Goal: Task Accomplishment & Management: Manage account settings

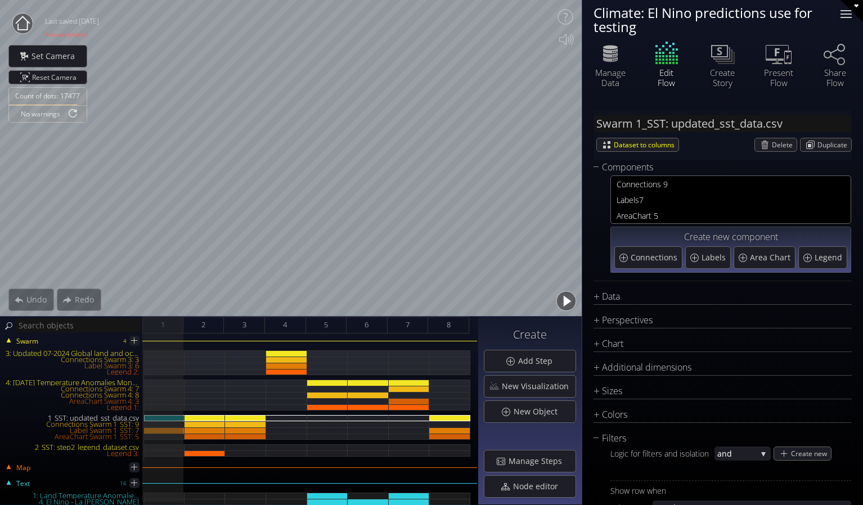
click at [842, 17] on div at bounding box center [845, 17] width 11 height 1
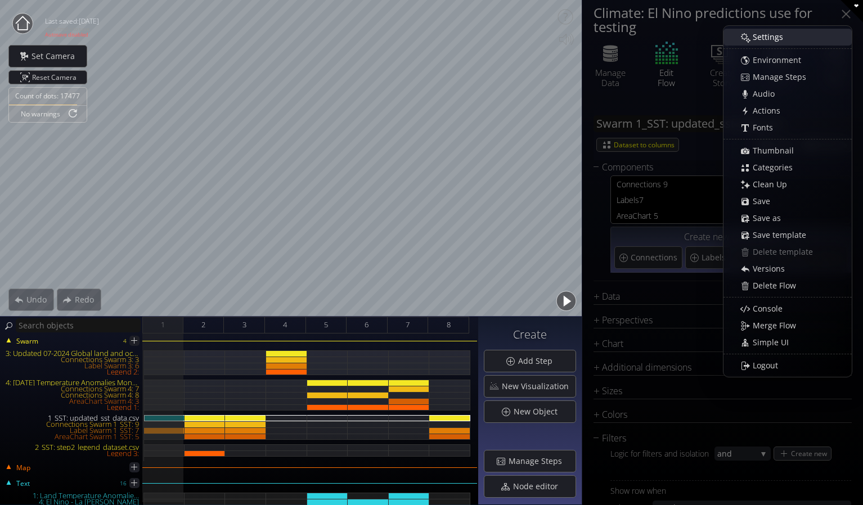
click at [779, 34] on span "Settings" at bounding box center [771, 37] width 38 height 11
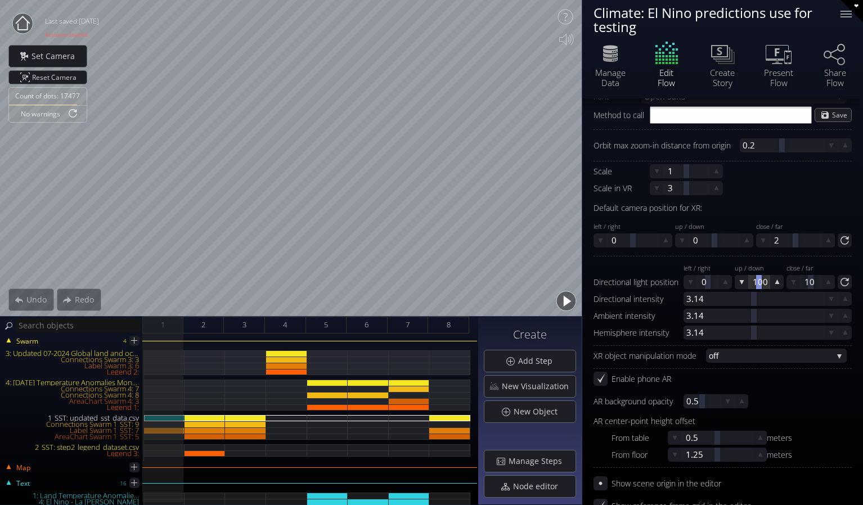
scroll to position [281, 0]
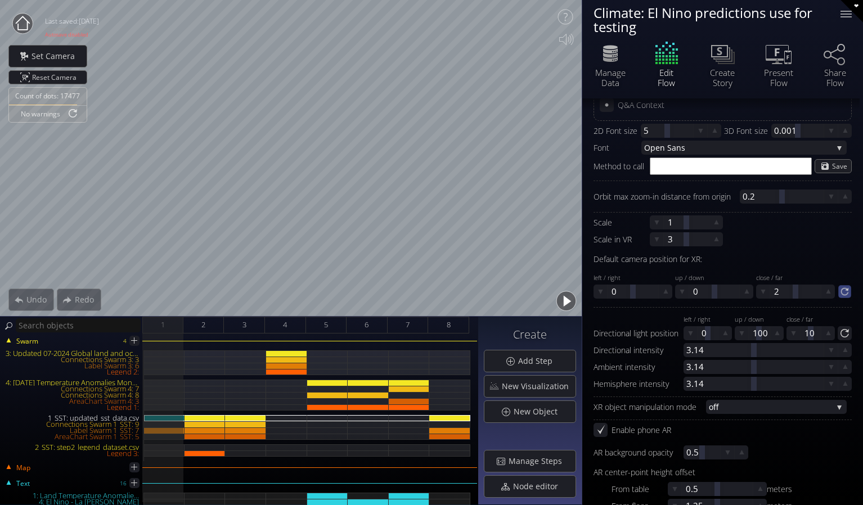
click at [843, 293] on icon at bounding box center [845, 292] width 10 height 10
click at [206, 323] on div "2" at bounding box center [203, 325] width 41 height 17
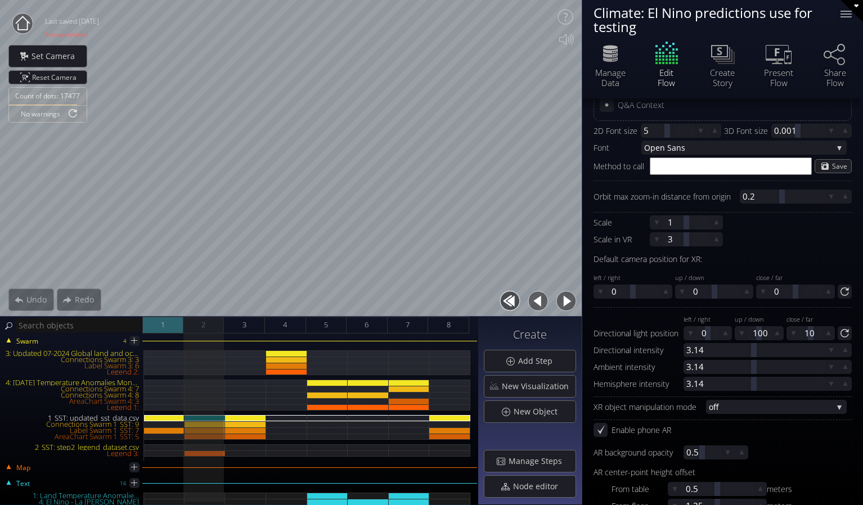
click at [175, 326] on div "1" at bounding box center [162, 325] width 41 height 17
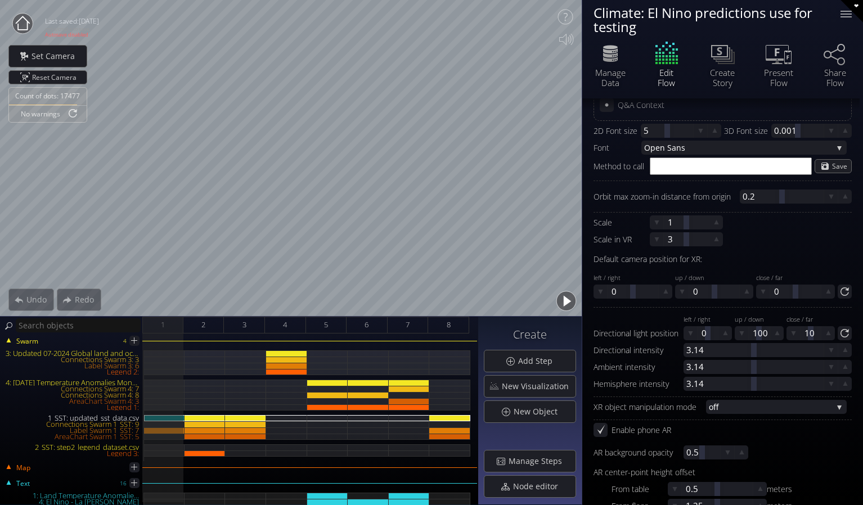
click at [775, 237] on form "Subscription status: paid active untill [DATE] Active untill [DATE] Lock curren…" at bounding box center [722, 359] width 258 height 1017
click at [785, 287] on div at bounding box center [795, 292] width 51 height 14
click at [767, 254] on div "Default camera position for XR:" at bounding box center [722, 259] width 258 height 14
click at [786, 293] on div at bounding box center [795, 292] width 51 height 14
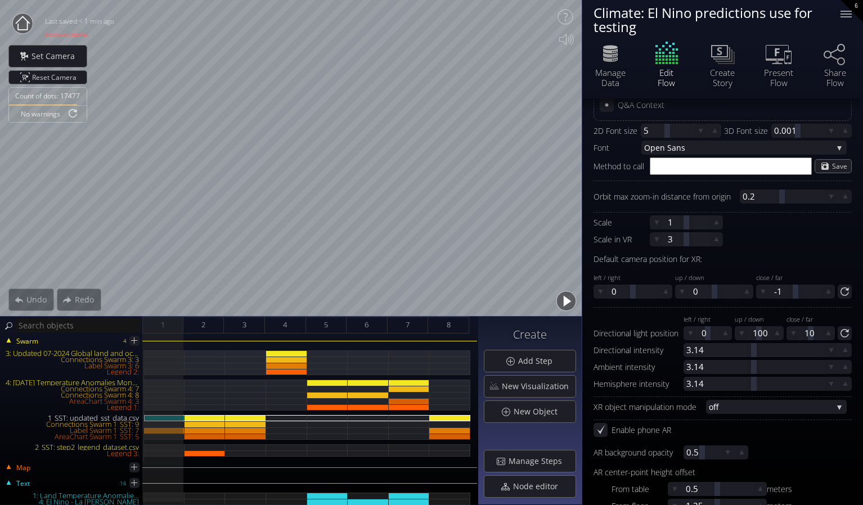
click at [782, 247] on form "Subscription status: paid active untill [DATE] Active untill [DATE] Lock curren…" at bounding box center [722, 359] width 258 height 1017
click at [50, 82] on span "Reset Camera" at bounding box center [56, 77] width 48 height 13
click at [783, 293] on div at bounding box center [795, 292] width 51 height 14
type input "1.5"
click at [806, 244] on form "Subscription status: paid active untill [DATE] Active untill [DATE] Lock curren…" at bounding box center [722, 359] width 258 height 1017
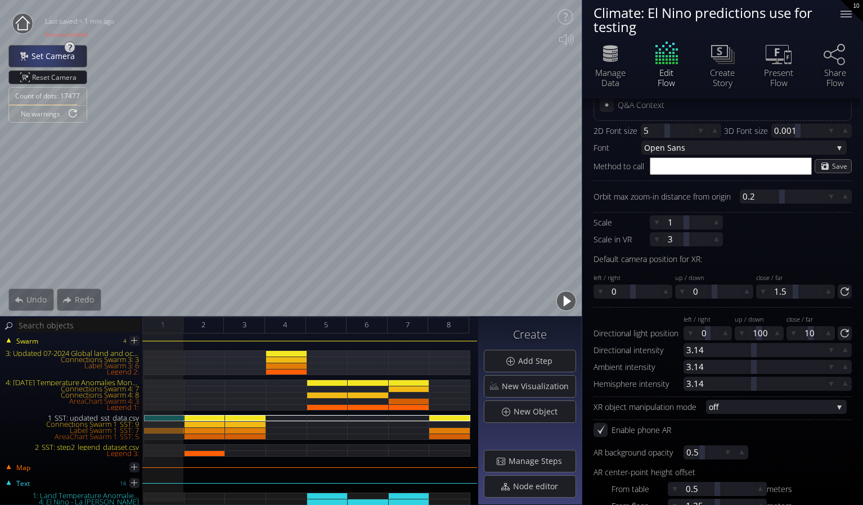
click at [42, 56] on span "Set Camera" at bounding box center [56, 56] width 51 height 11
click at [53, 59] on span "Set Camera" at bounding box center [56, 56] width 51 height 11
click at [46, 78] on span "Reset Camera" at bounding box center [56, 77] width 48 height 13
click at [45, 74] on span "Reset Camera" at bounding box center [56, 77] width 48 height 13
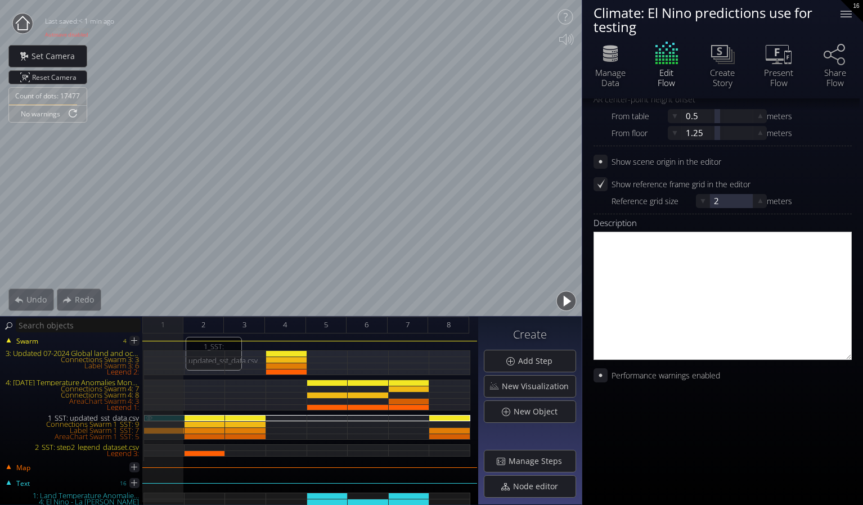
click at [169, 418] on div "1_SST: updated_sst_data.csv" at bounding box center [164, 418] width 41 height 6
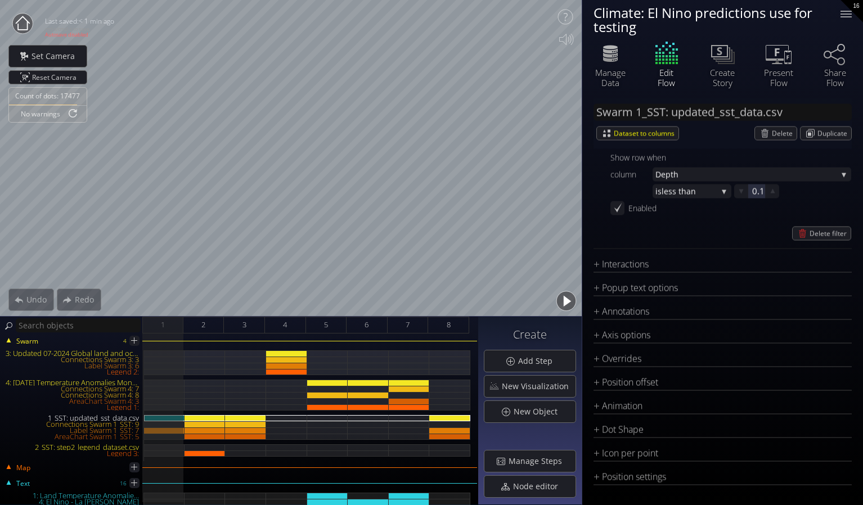
type input "#ff0000"
type input "#0000ff"
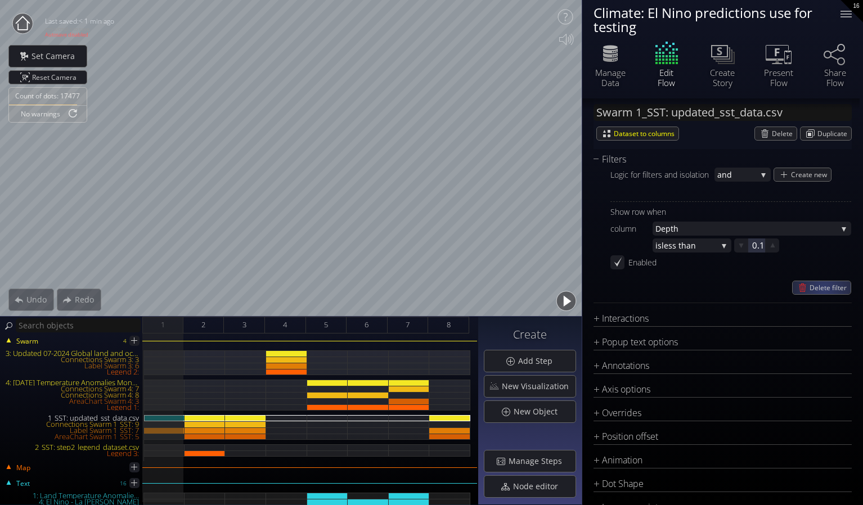
scroll to position [332, 0]
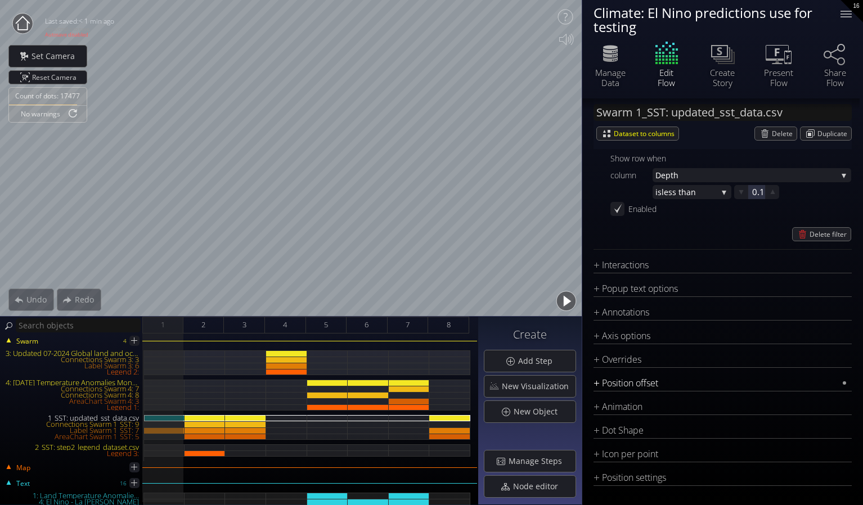
click at [671, 384] on div "Position offset" at bounding box center [715, 383] width 244 height 14
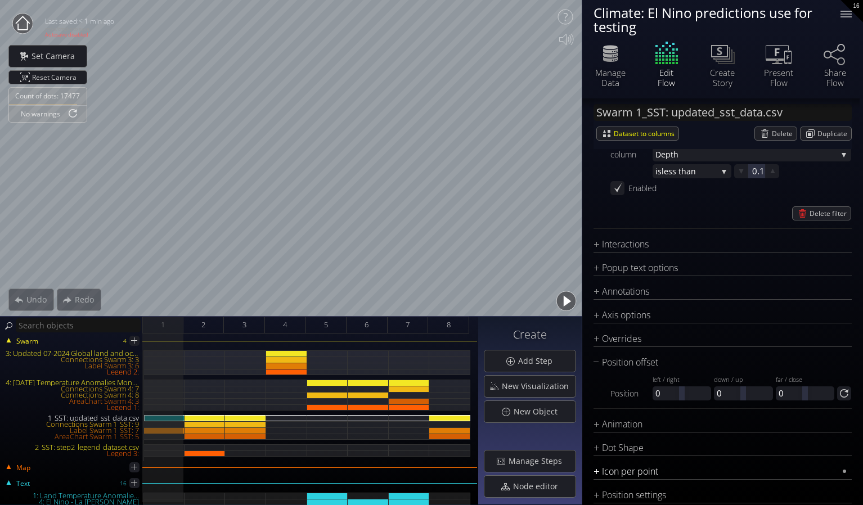
scroll to position [371, 0]
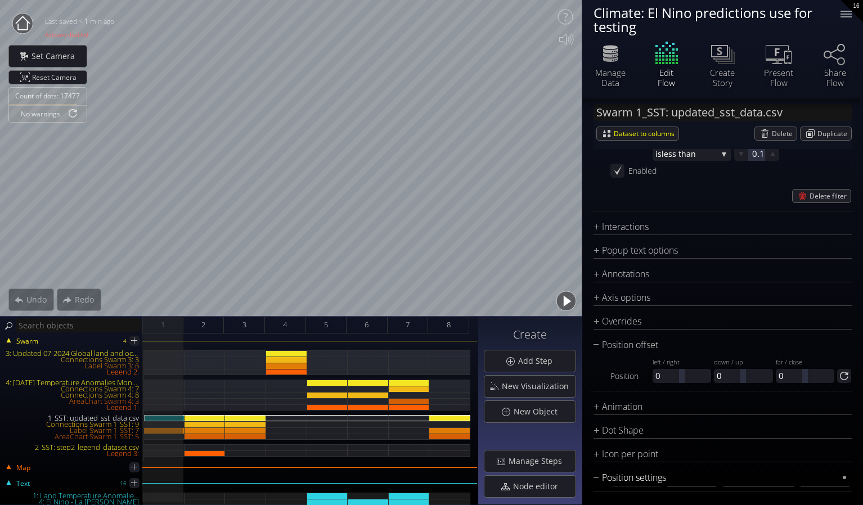
click at [703, 473] on div "Position settings" at bounding box center [715, 478] width 244 height 14
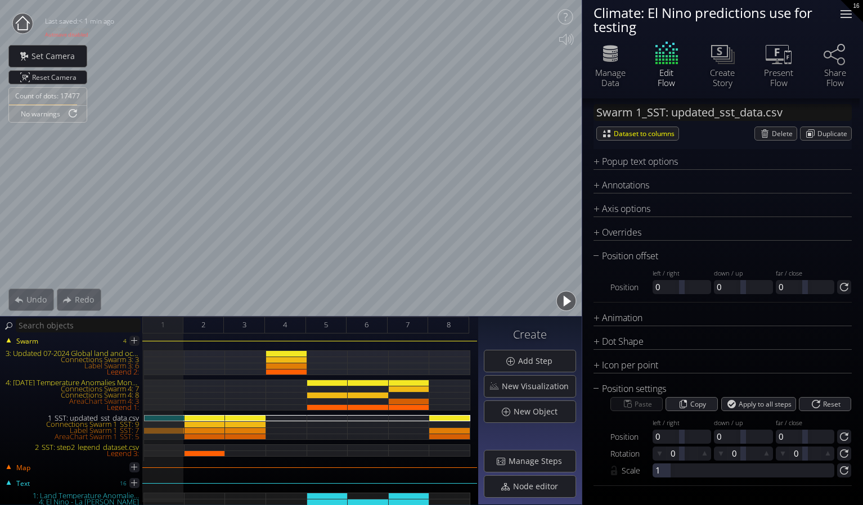
click at [849, 13] on div at bounding box center [846, 14] width 23 height 23
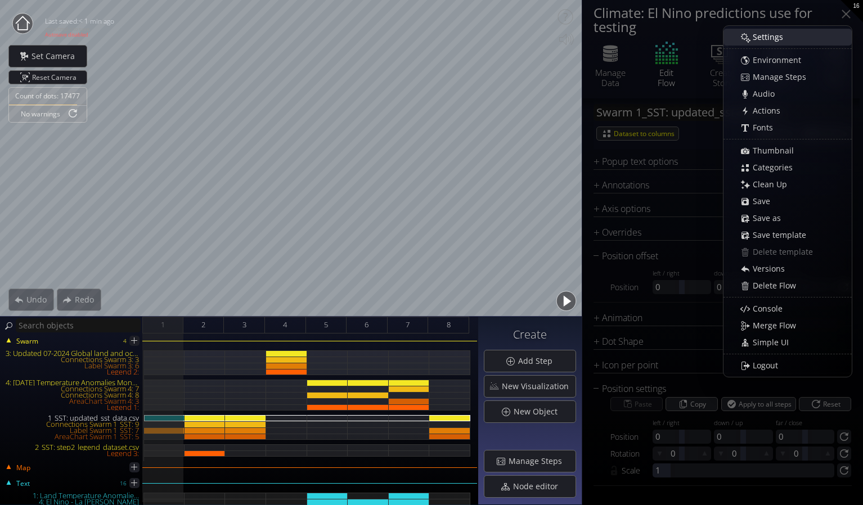
click at [773, 41] on span "Settings" at bounding box center [771, 37] width 38 height 11
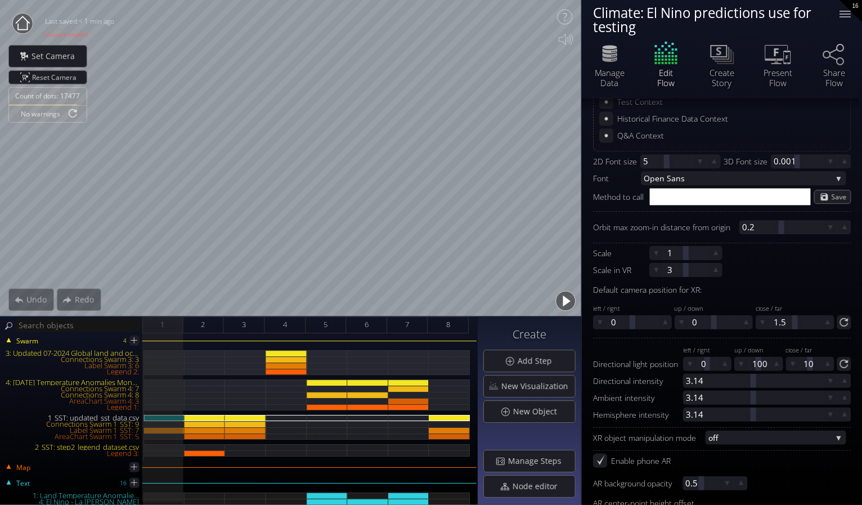
scroll to position [253, 0]
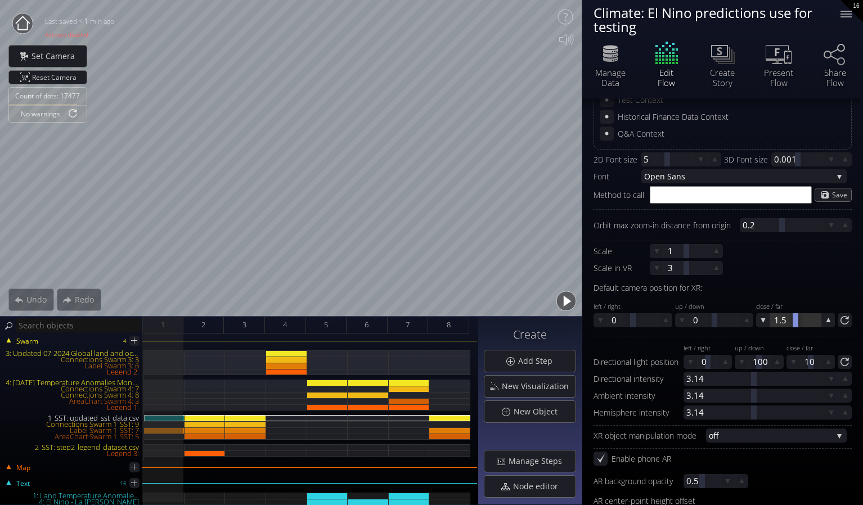
click at [788, 321] on div at bounding box center [795, 320] width 51 height 14
click at [830, 283] on div "Default camera position for XR:" at bounding box center [722, 288] width 258 height 14
drag, startPoint x: 608, startPoint y: 286, endPoint x: 603, endPoint y: 268, distance: 18.6
click at [608, 285] on div "Default camera position for XR:" at bounding box center [722, 288] width 258 height 14
click at [784, 320] on div at bounding box center [794, 320] width 51 height 14
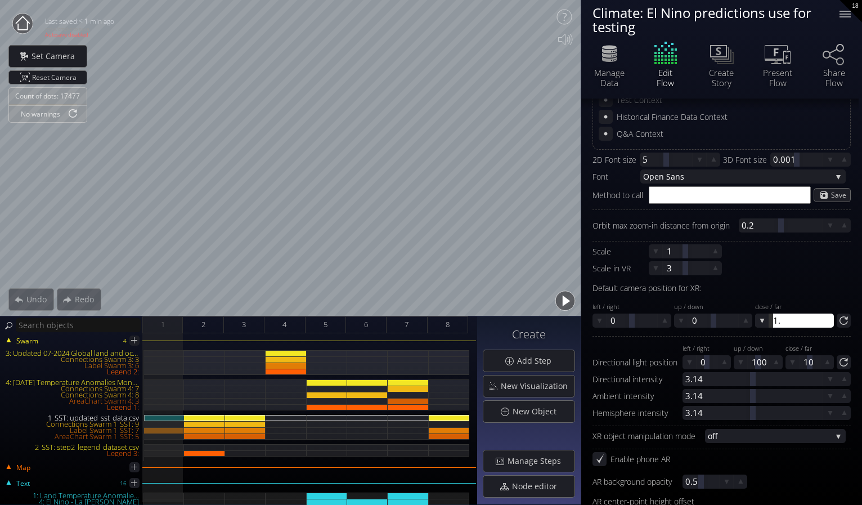
type input "1.5"
click at [775, 281] on div "Default camera position for XR:" at bounding box center [721, 288] width 258 height 14
drag, startPoint x: 506, startPoint y: 359, endPoint x: 57, endPoint y: 55, distance: 541.8
click at [57, 55] on span "Set Camera" at bounding box center [56, 56] width 51 height 11
click at [56, 76] on span "Reset Camera" at bounding box center [56, 77] width 48 height 13
